Goal: Task Accomplishment & Management: Complete application form

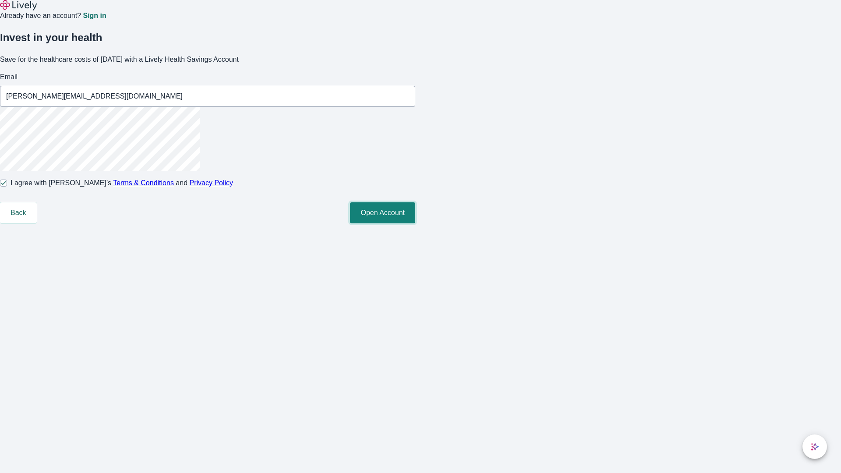
click at [415, 223] on button "Open Account" at bounding box center [382, 212] width 65 height 21
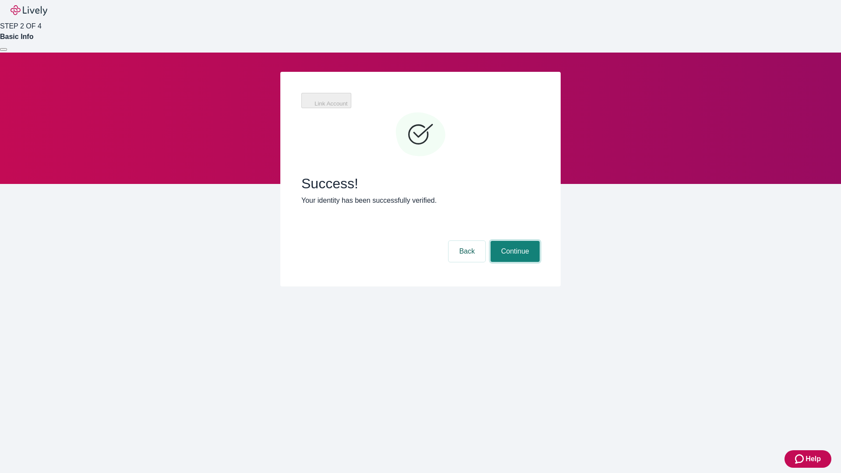
click at [514, 241] on button "Continue" at bounding box center [515, 251] width 49 height 21
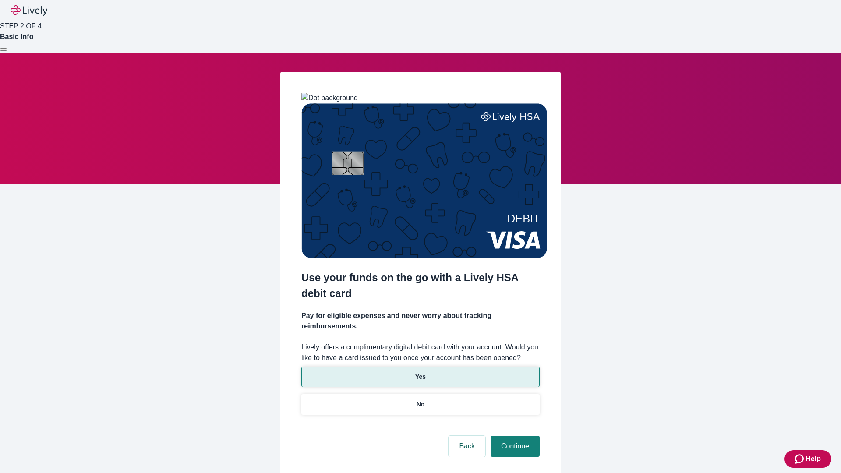
click at [420, 372] on p "Yes" at bounding box center [420, 376] width 11 height 9
click at [514, 436] on button "Continue" at bounding box center [515, 446] width 49 height 21
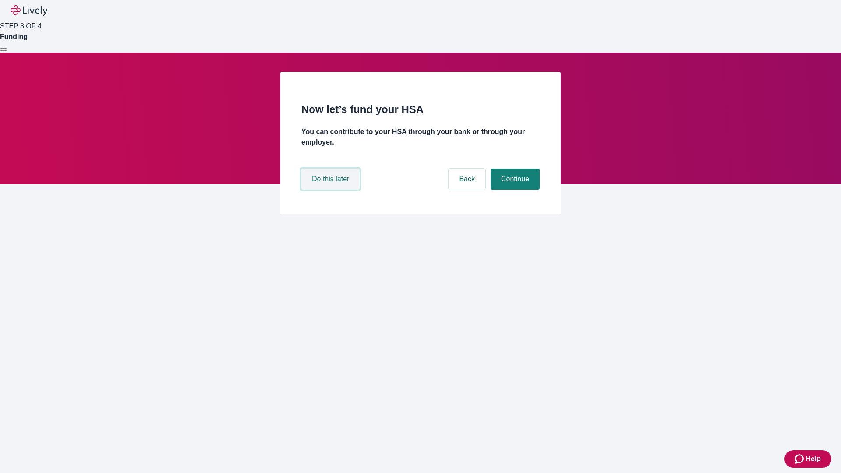
click at [332, 190] on button "Do this later" at bounding box center [330, 179] width 58 height 21
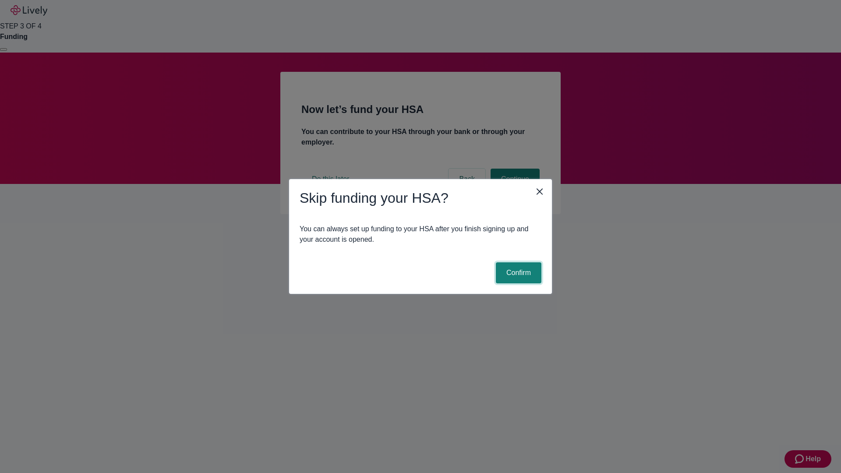
click at [517, 273] on button "Confirm" at bounding box center [519, 272] width 46 height 21
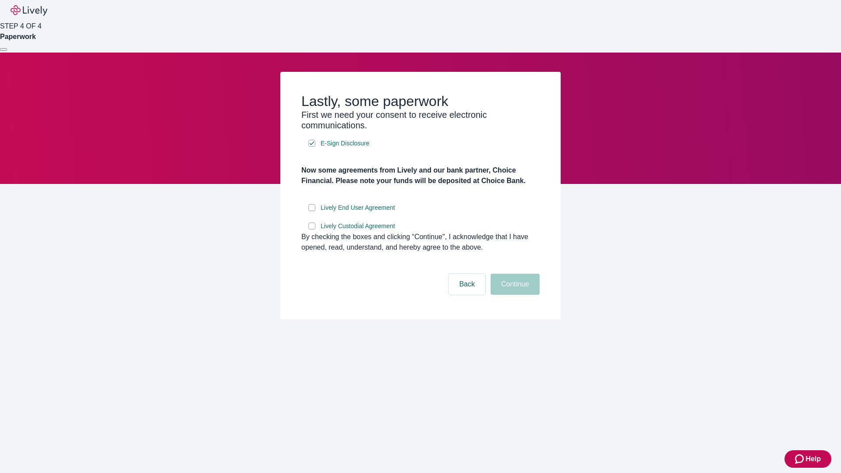
click at [312, 211] on input "Lively End User Agreement" at bounding box center [311, 207] width 7 height 7
checkbox input "true"
click at [312, 230] on input "Lively Custodial Agreement" at bounding box center [311, 226] width 7 height 7
checkbox input "true"
click at [514, 295] on button "Continue" at bounding box center [515, 284] width 49 height 21
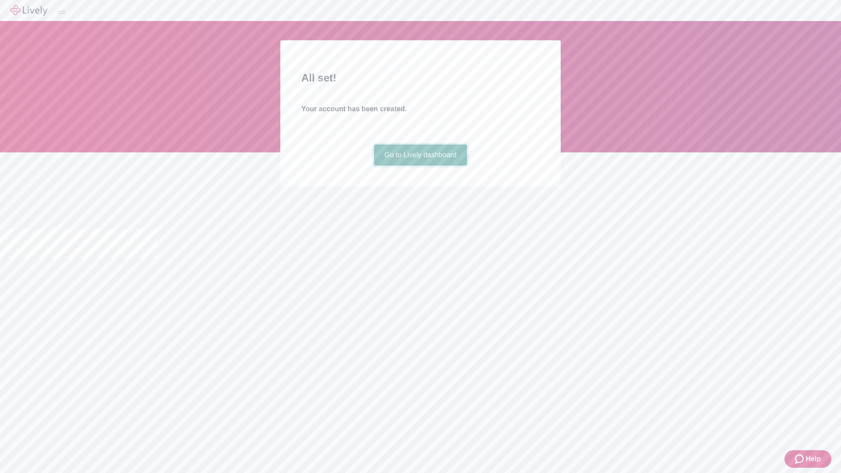
click at [420, 166] on link "Go to Lively dashboard" at bounding box center [420, 155] width 93 height 21
